Goal: Transaction & Acquisition: Obtain resource

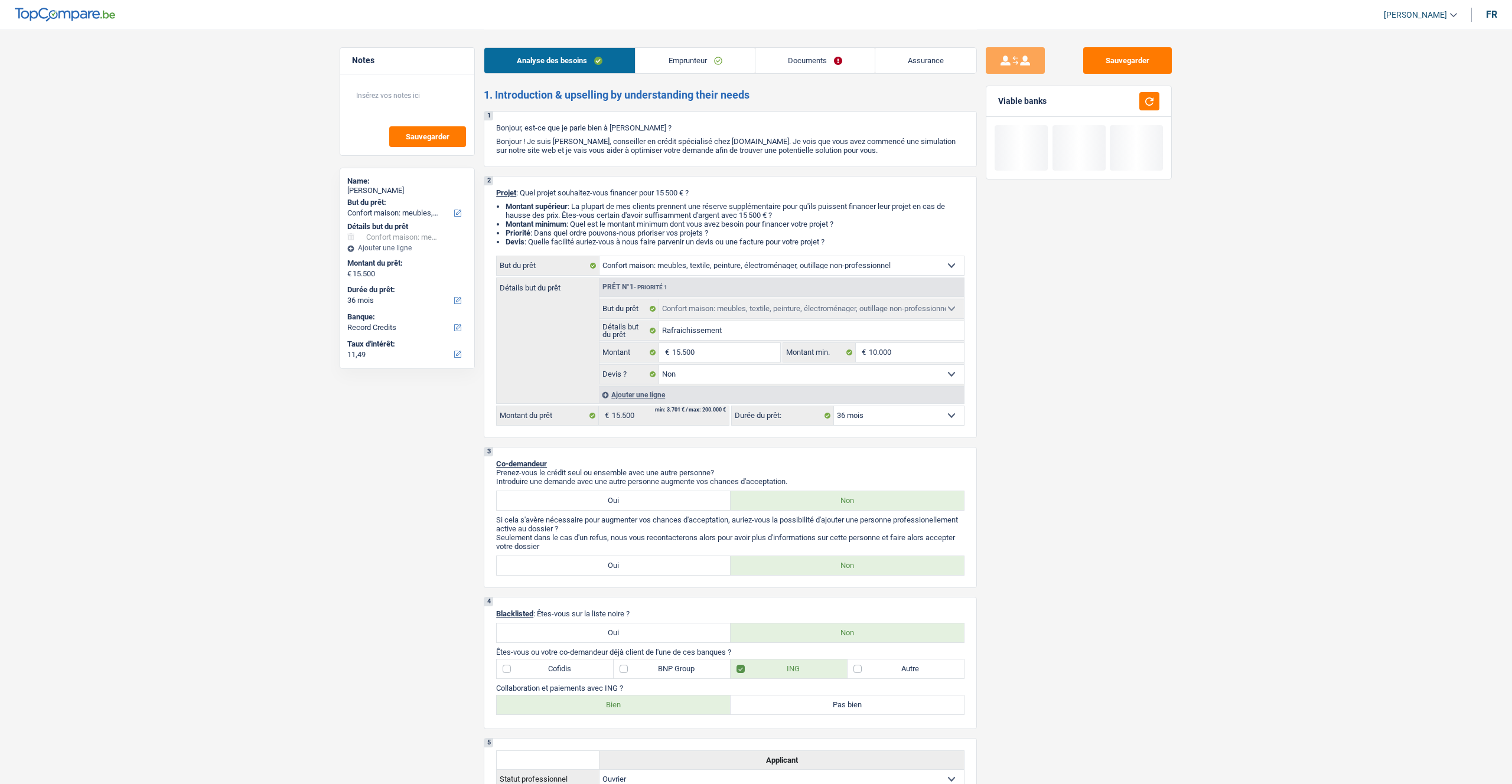
select select "household"
select select "36"
select select "record credits"
select select "household"
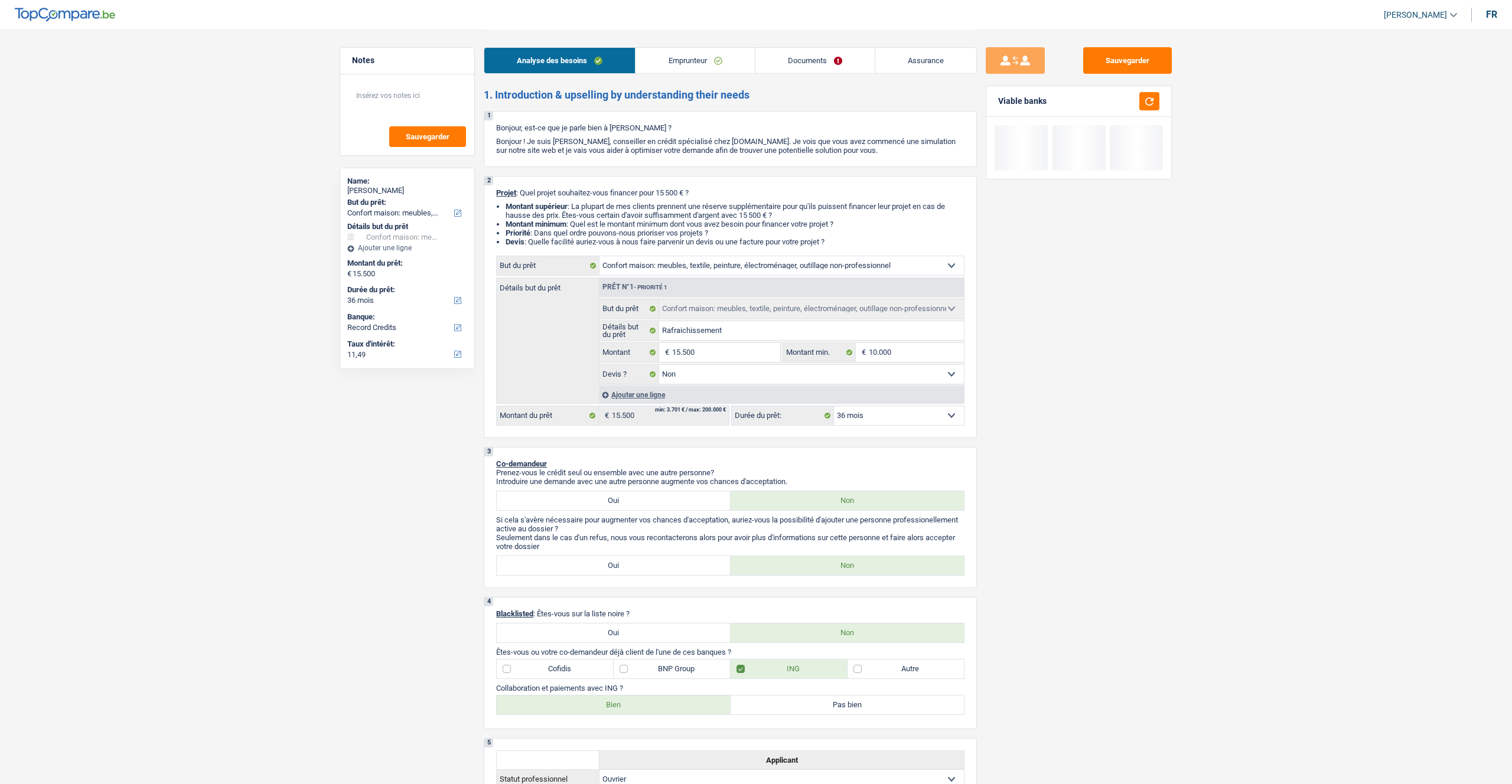
select select "household"
select select "false"
select select "36"
select select "worker"
select select "netSalary"
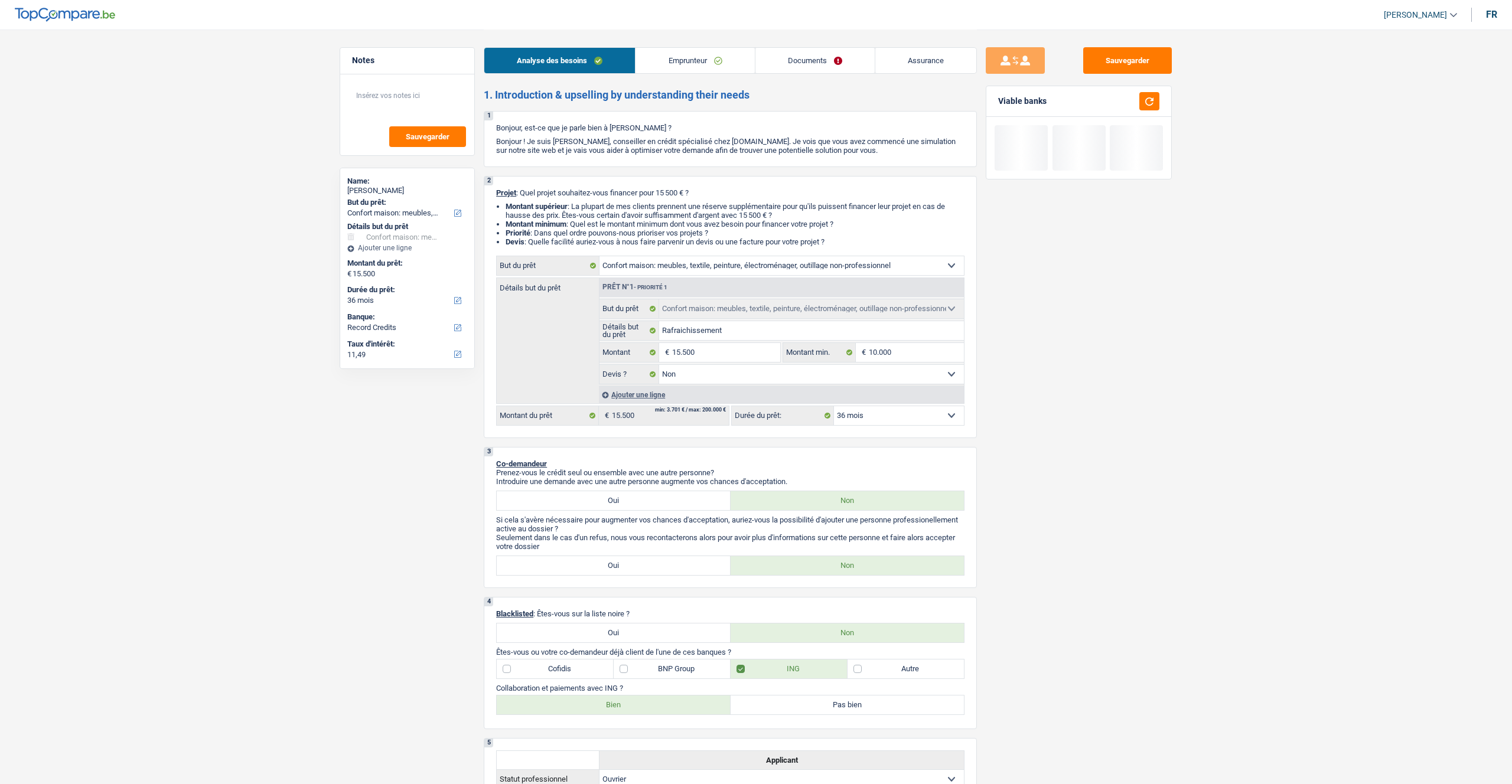
select select "rents"
select select "household"
select select "false"
select select "36"
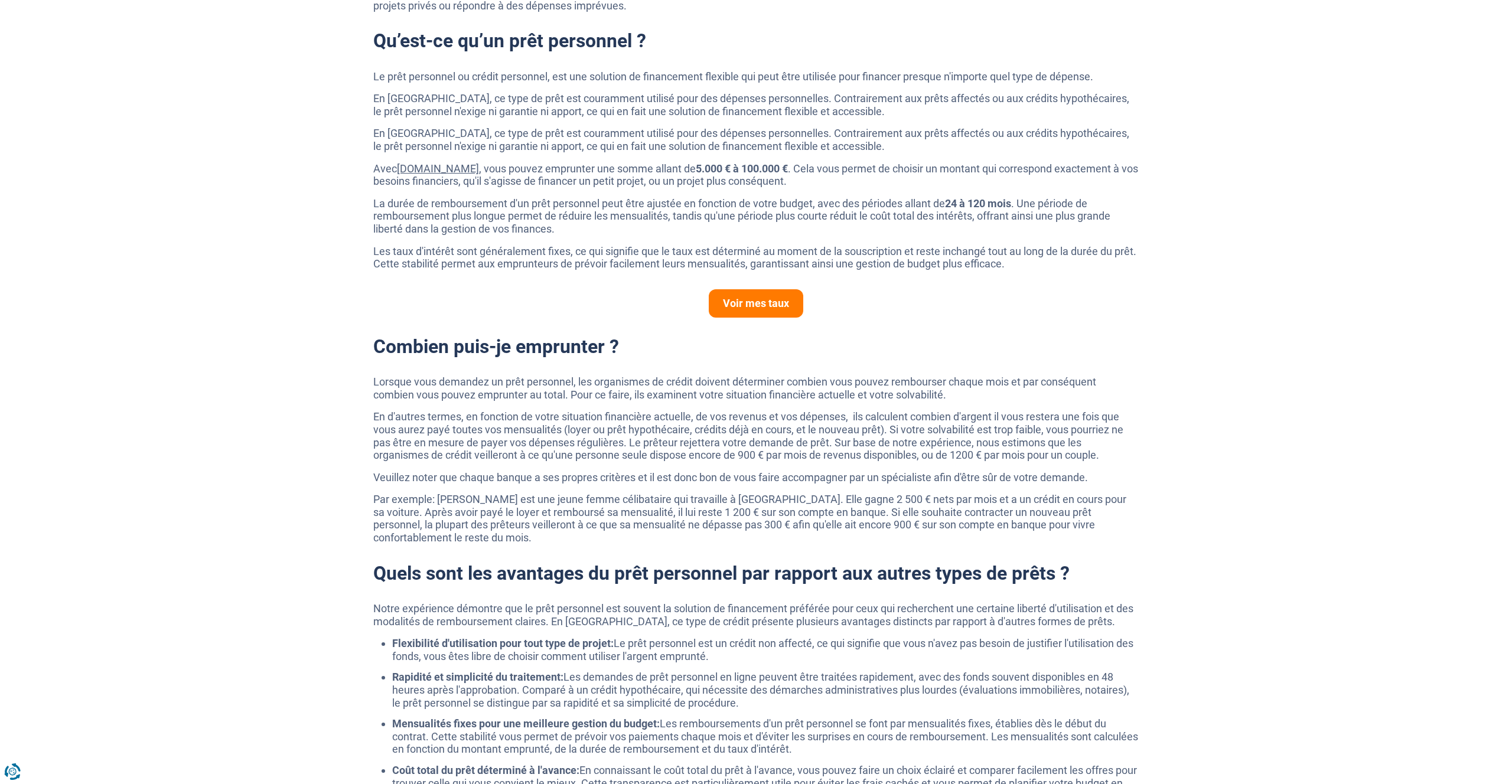
scroll to position [589, 0]
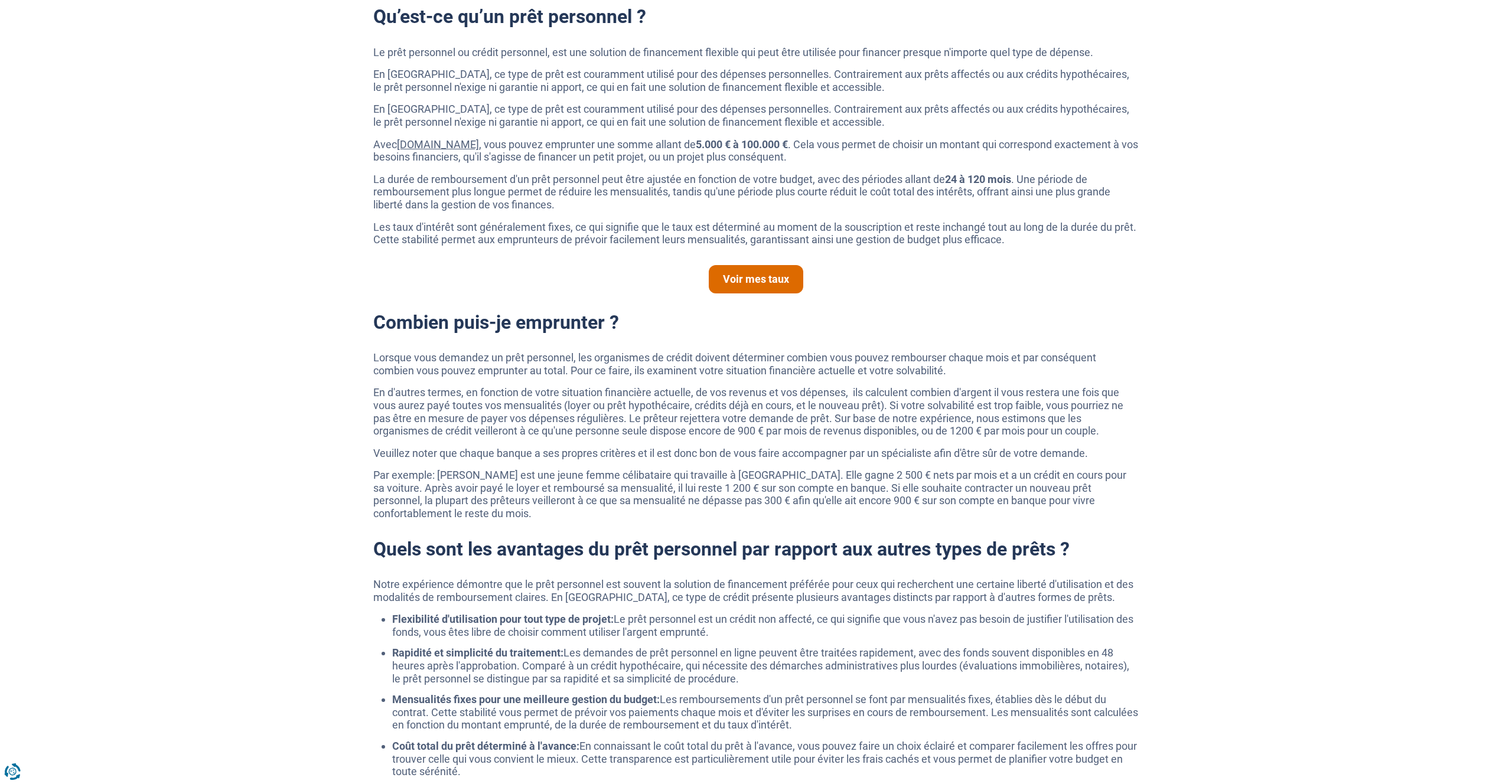
click at [777, 284] on link "Voir mes taux" at bounding box center [756, 280] width 94 height 29
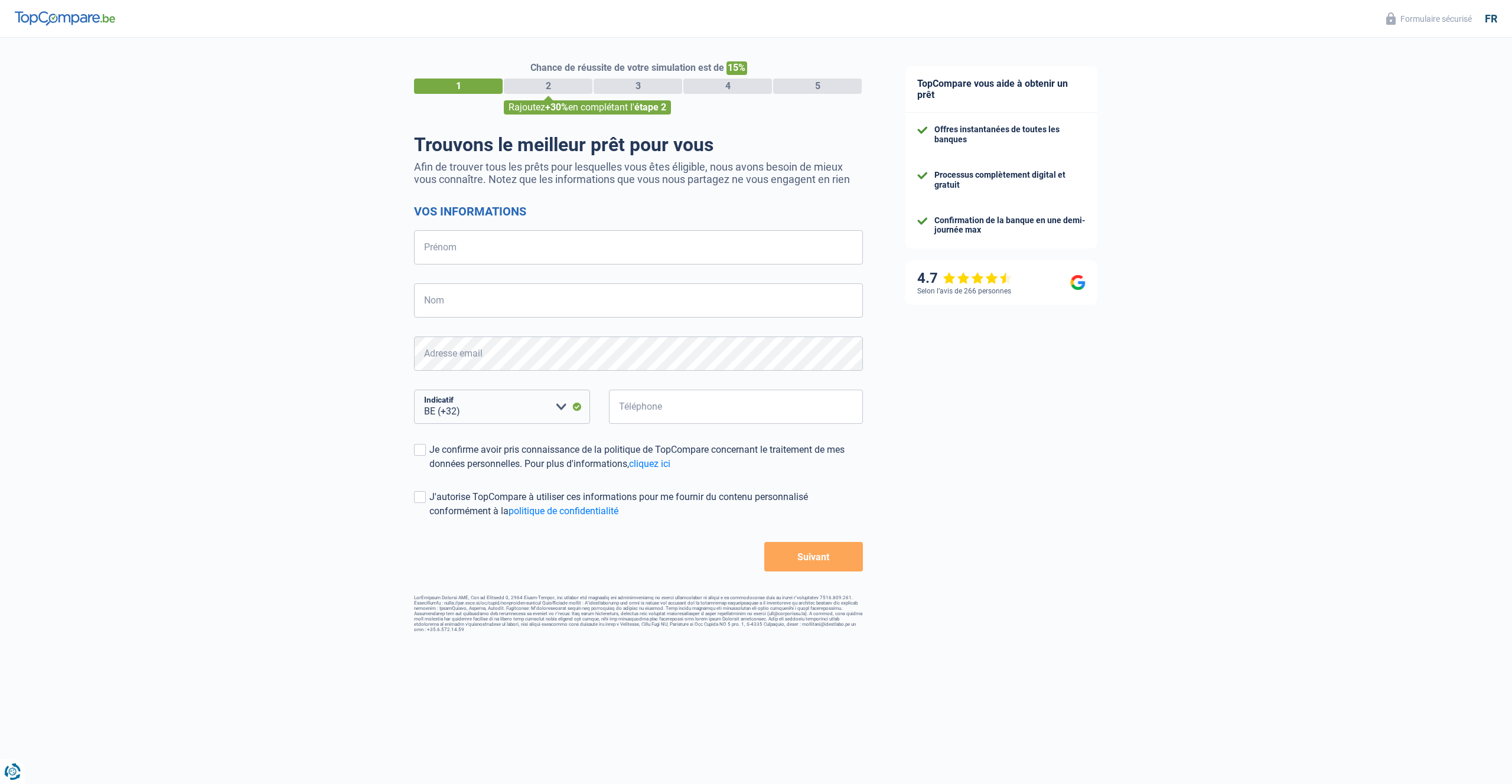
select select "32"
